Goal: Find contact information: Find contact information

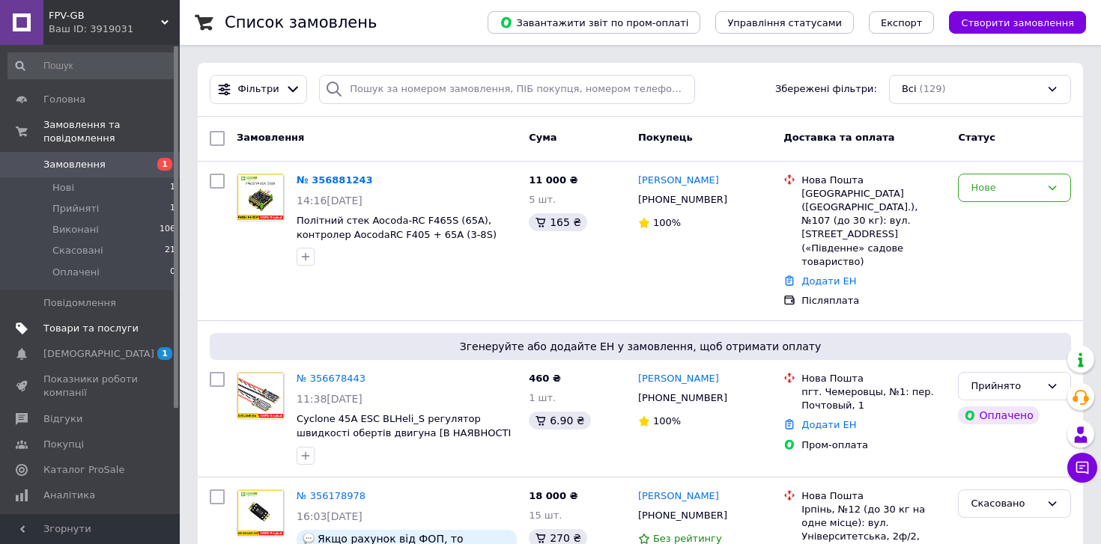
click at [82, 321] on link "Товари та послуги" at bounding box center [92, 328] width 184 height 25
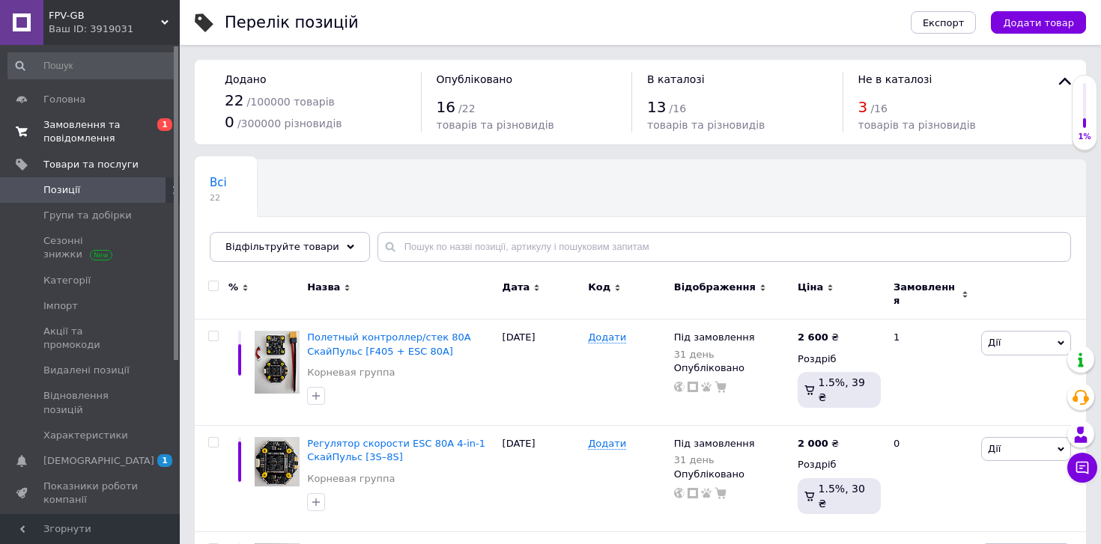
click at [91, 142] on span "Замовлення та повідомлення" at bounding box center [90, 131] width 95 height 27
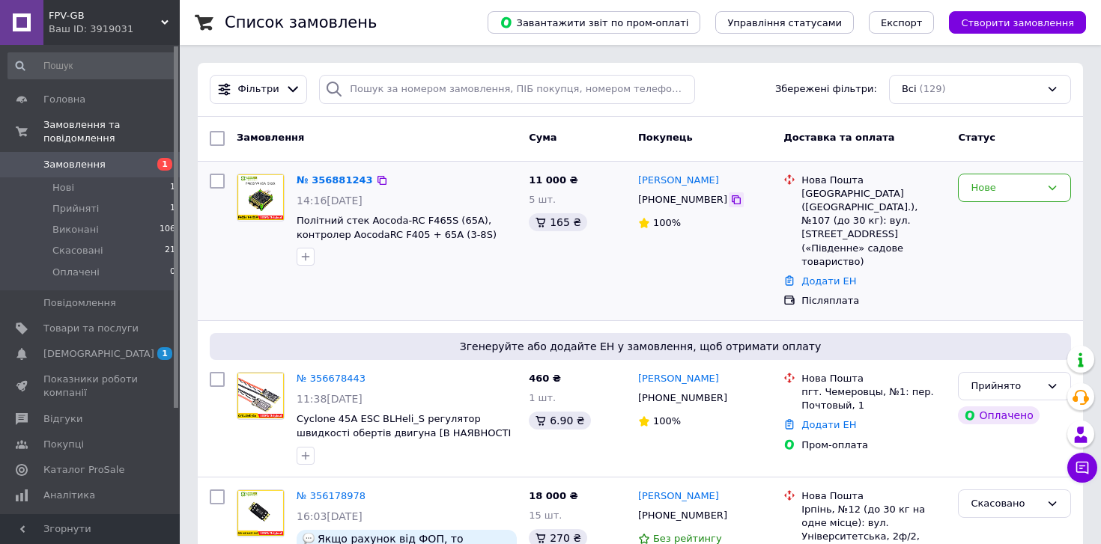
click at [732, 198] on icon at bounding box center [736, 199] width 9 height 9
drag, startPoint x: 738, startPoint y: 180, endPoint x: 680, endPoint y: 180, distance: 58.4
click at [680, 180] on div "[PERSON_NAME]" at bounding box center [704, 180] width 136 height 17
copy link "[PERSON_NAME]"
click at [814, 195] on div "[GEOGRAPHIC_DATA] ([GEOGRAPHIC_DATA].), №107 (до 30 кг): вул. [STREET_ADDRESS] …" at bounding box center [873, 228] width 145 height 82
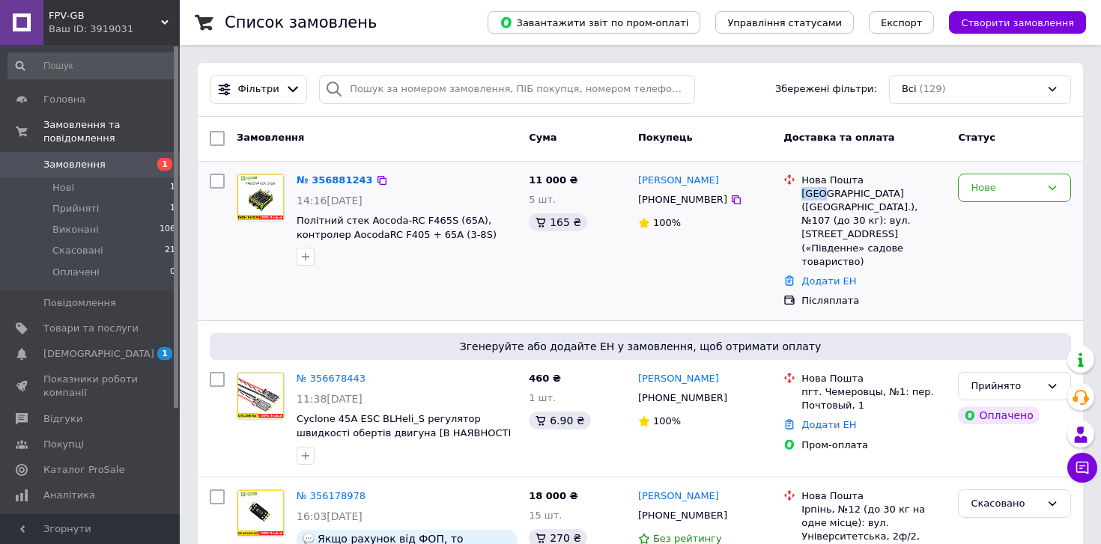
click at [814, 195] on div "[GEOGRAPHIC_DATA] ([GEOGRAPHIC_DATA].), №107 (до 30 кг): вул. [STREET_ADDRESS] …" at bounding box center [873, 228] width 145 height 82
copy div "[GEOGRAPHIC_DATA]"
drag, startPoint x: 726, startPoint y: 184, endPoint x: 639, endPoint y: 183, distance: 86.9
click at [639, 183] on div "[PERSON_NAME]" at bounding box center [704, 180] width 136 height 17
copy link "[PERSON_NAME]"
